Goal: Information Seeking & Learning: Learn about a topic

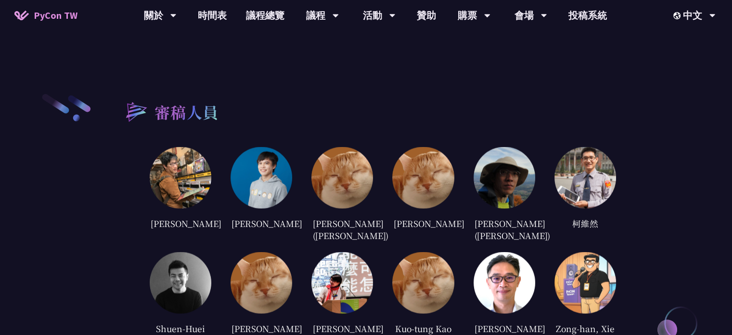
scroll to position [1781, 0]
click at [183, 182] on img at bounding box center [181, 177] width 62 height 62
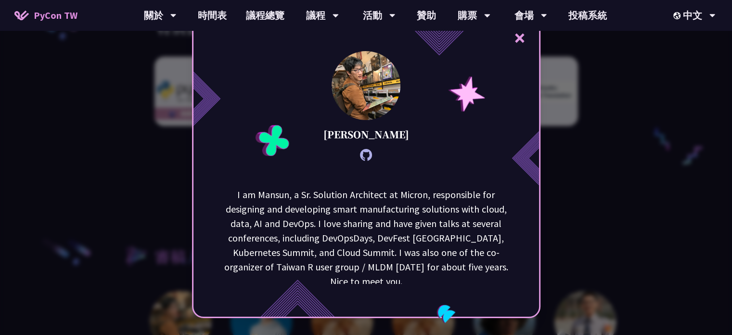
scroll to position [1637, 0]
click at [682, 197] on div "× [PERSON_NAME] I am [GEOGRAPHIC_DATA], a Sr. Solution Architect at Micron, res…" at bounding box center [366, 167] width 732 height 335
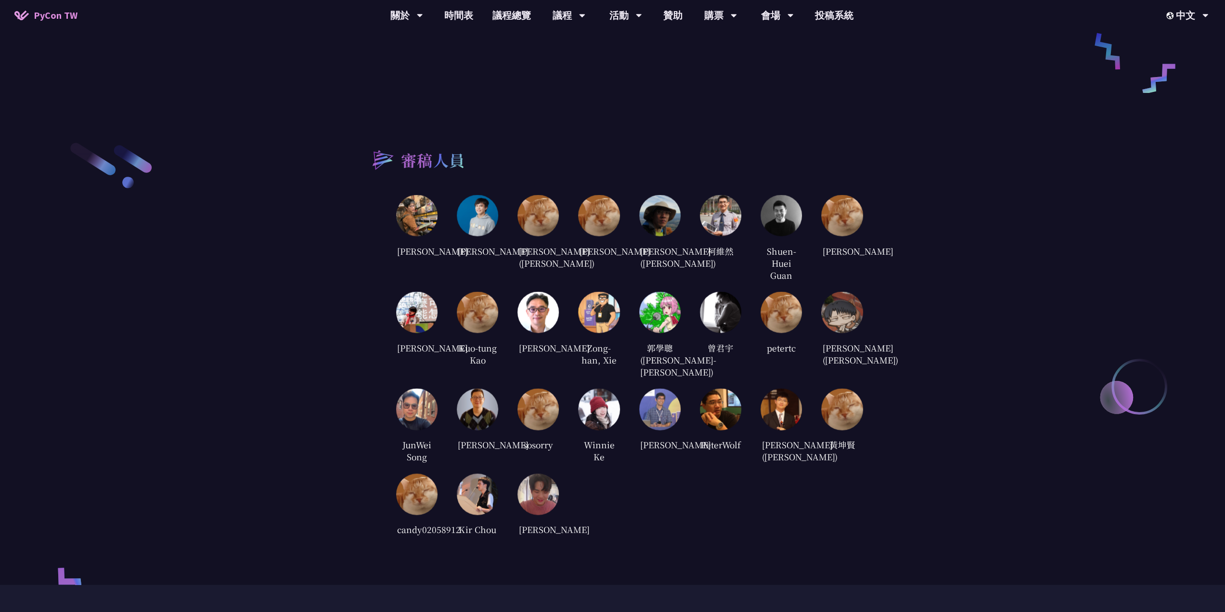
scroll to position [2023, 0]
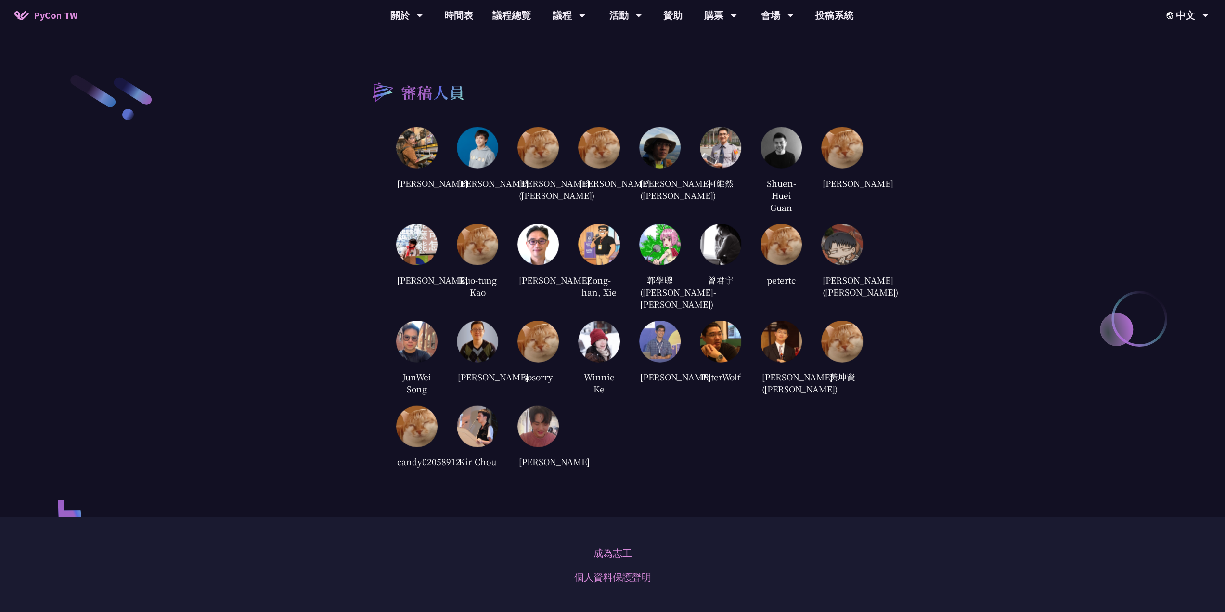
click at [538, 334] on img at bounding box center [538, 426] width 41 height 41
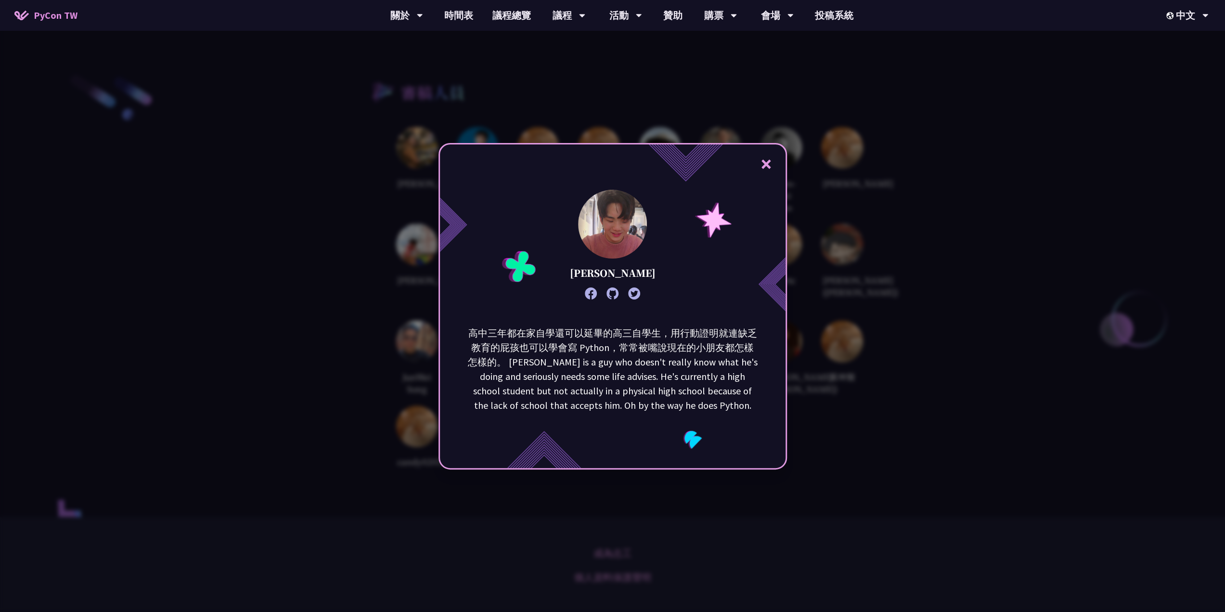
click at [614, 293] on icon at bounding box center [613, 293] width 12 height 12
click at [732, 164] on button "×" at bounding box center [766, 163] width 29 height 29
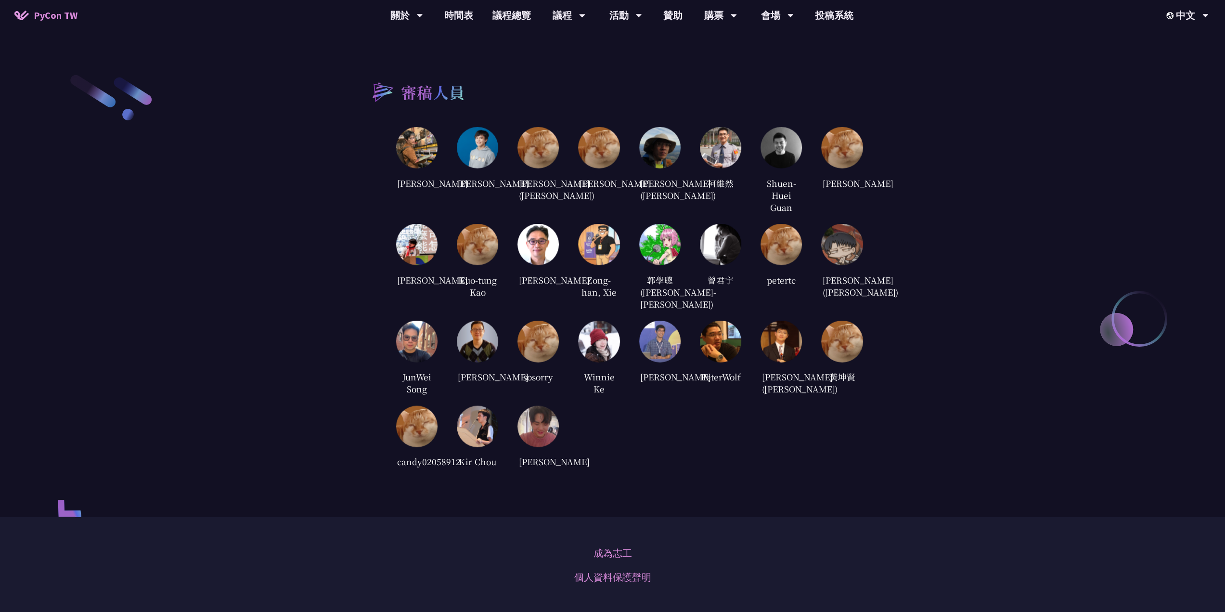
click at [595, 334] on img at bounding box center [598, 341] width 41 height 41
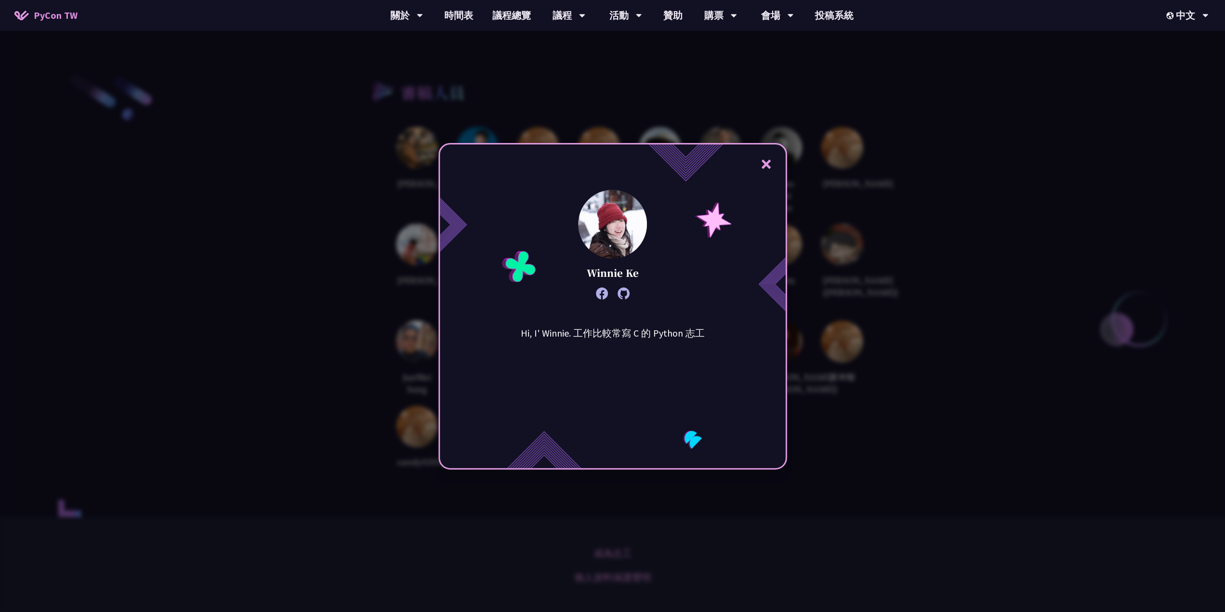
click at [732, 163] on button "×" at bounding box center [766, 163] width 29 height 29
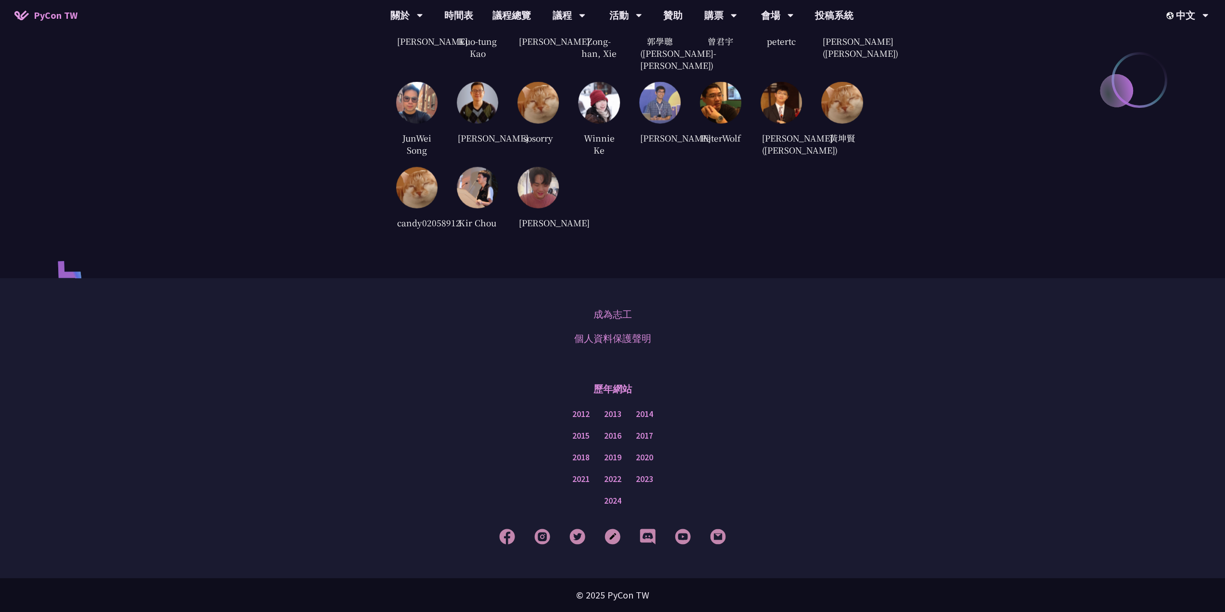
scroll to position [2312, 0]
click at [613, 334] on link "2024" at bounding box center [612, 501] width 17 height 12
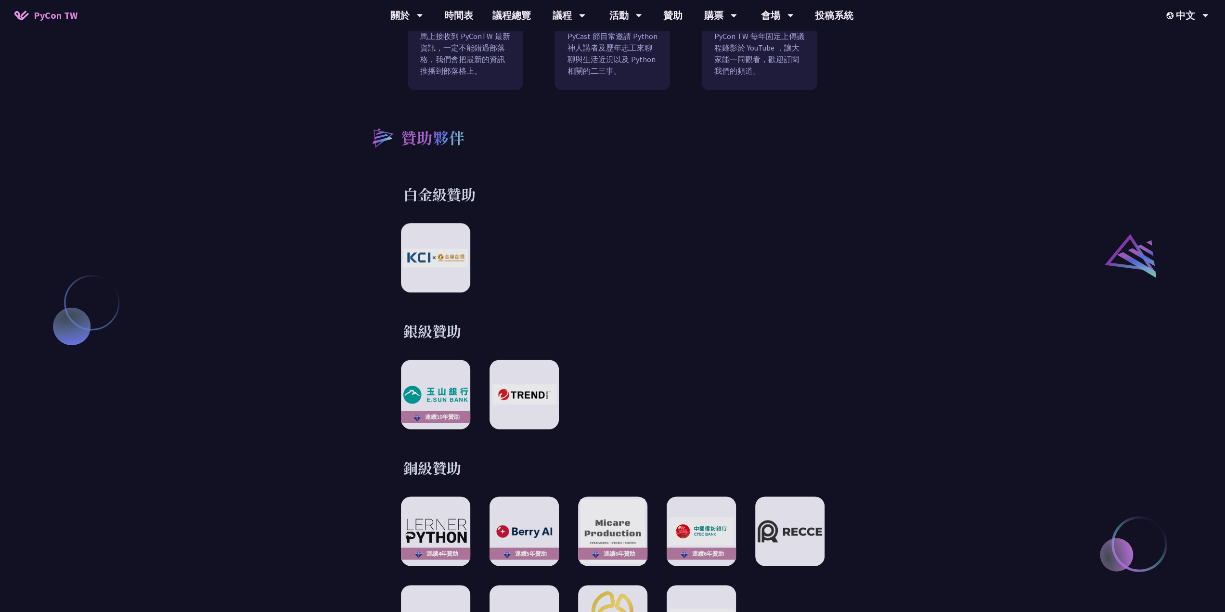
scroll to position [1157, 0]
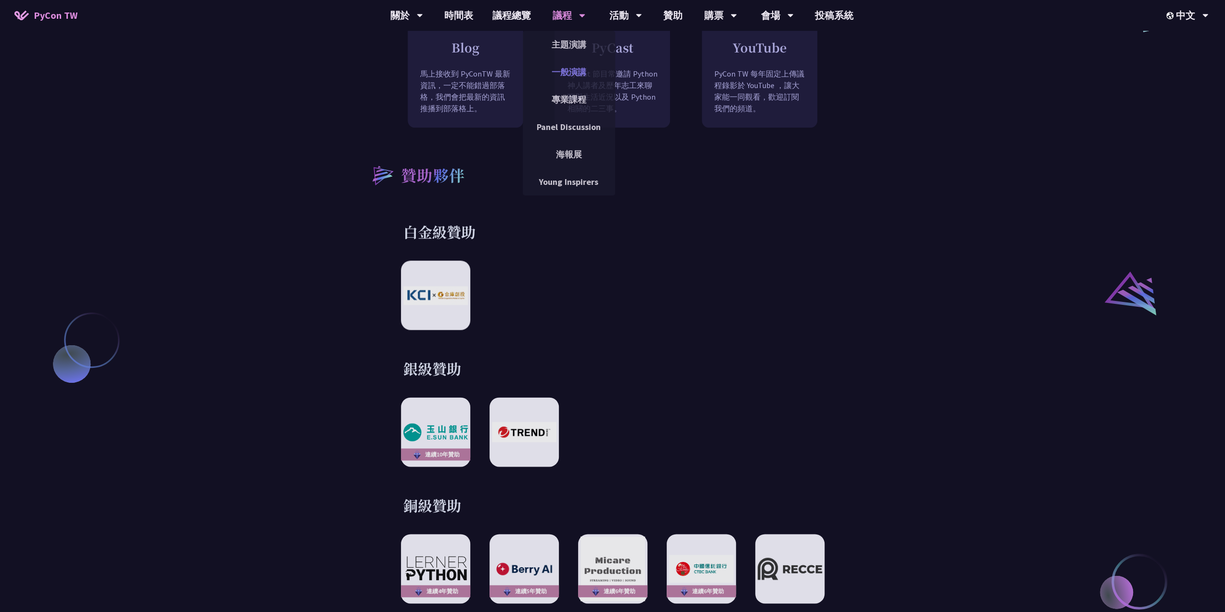
click at [568, 69] on link "一般演講" at bounding box center [569, 72] width 92 height 23
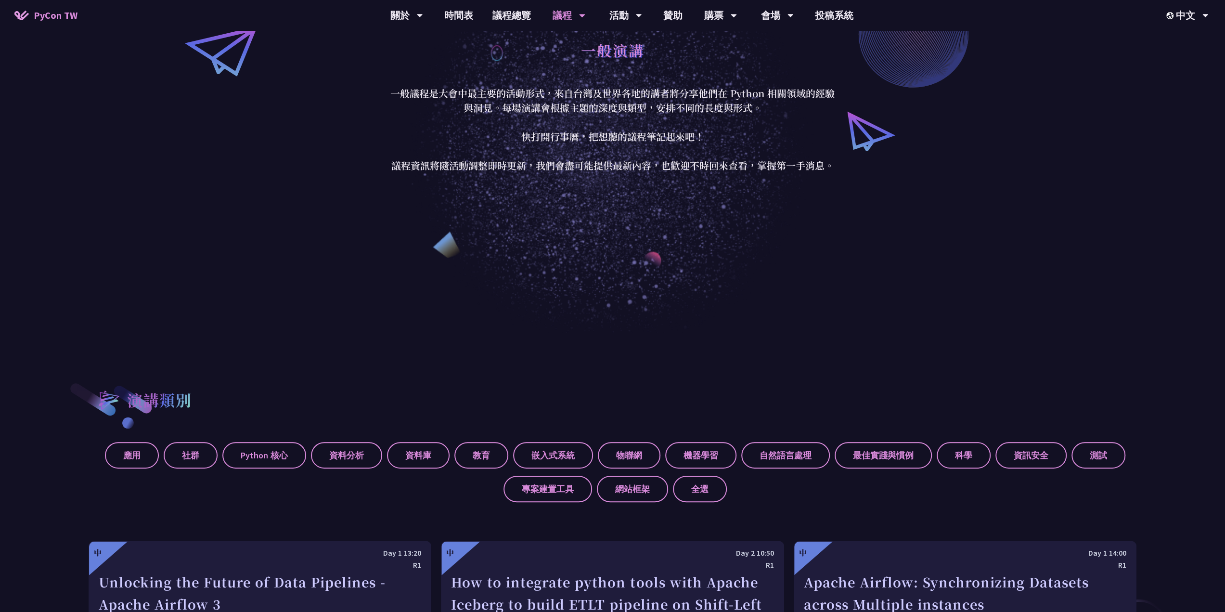
scroll to position [96, 0]
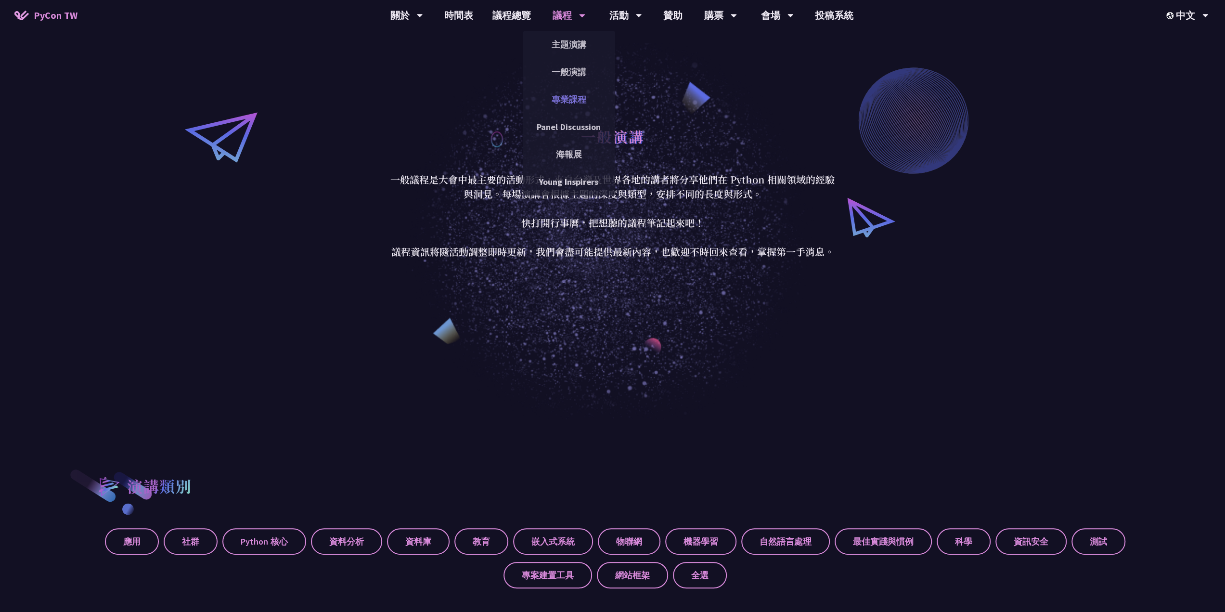
click at [575, 104] on link "專業課程" at bounding box center [569, 99] width 92 height 23
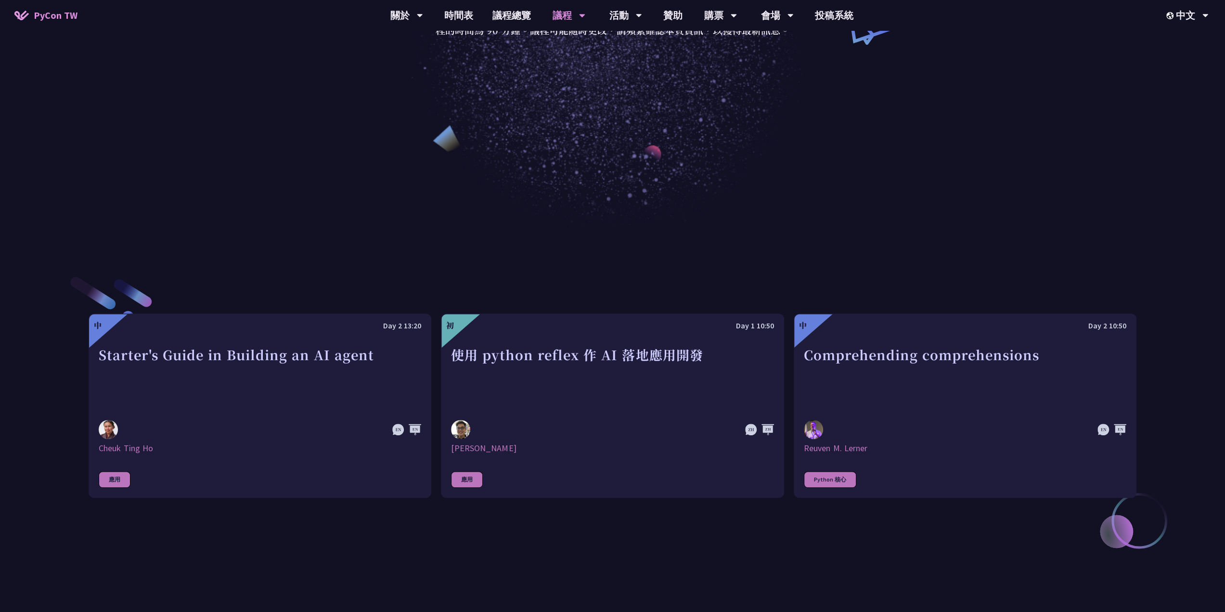
scroll to position [48, 0]
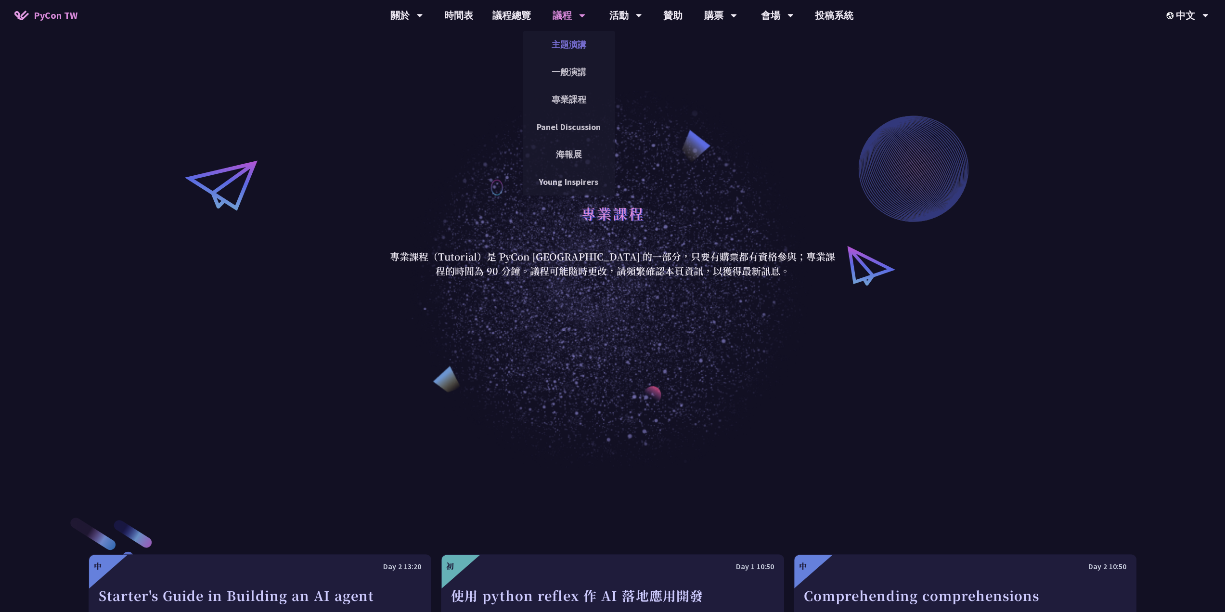
click at [571, 45] on link "主題演講" at bounding box center [569, 44] width 92 height 23
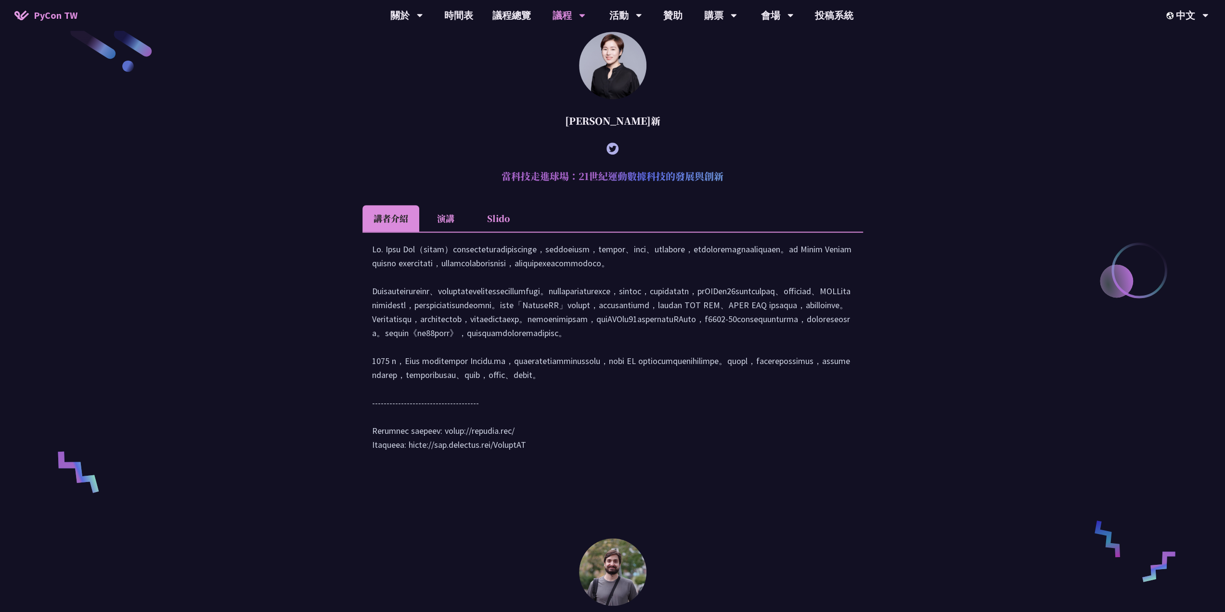
scroll to position [241, 0]
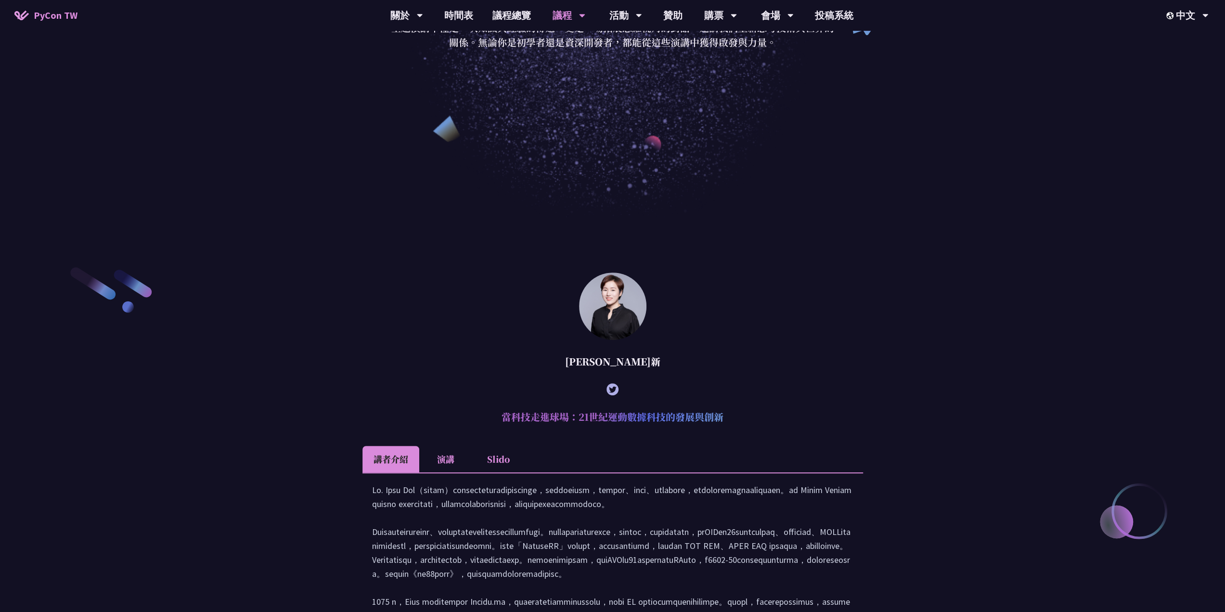
click at [613, 334] on icon at bounding box center [613, 389] width 12 height 12
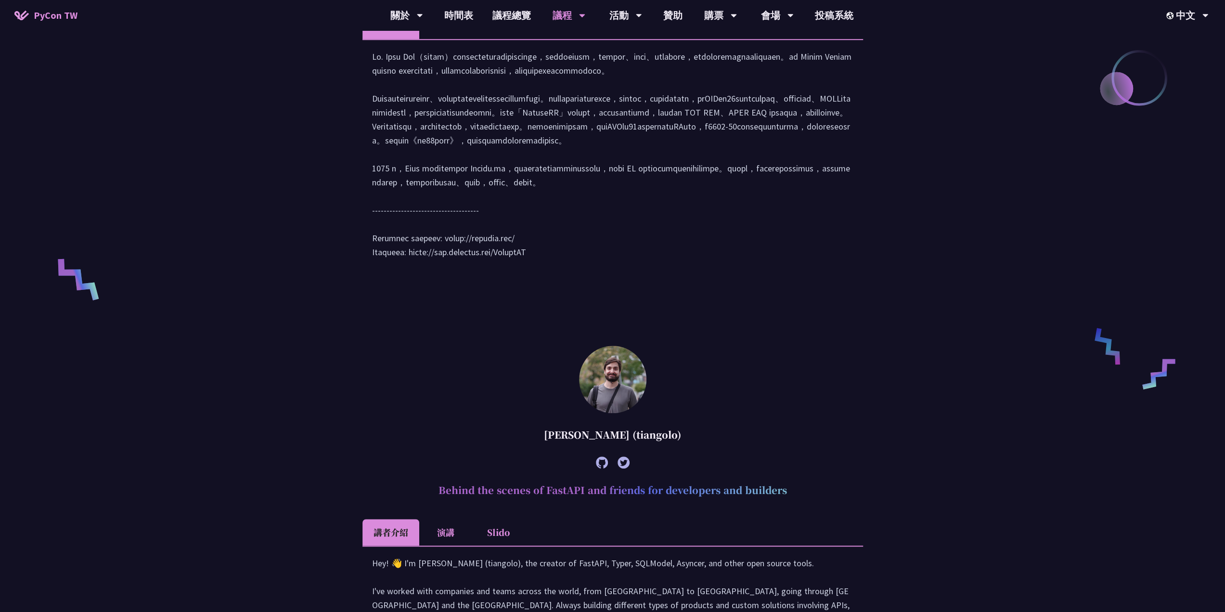
scroll to position [578, 0]
